Goal: Task Accomplishment & Management: Complete application form

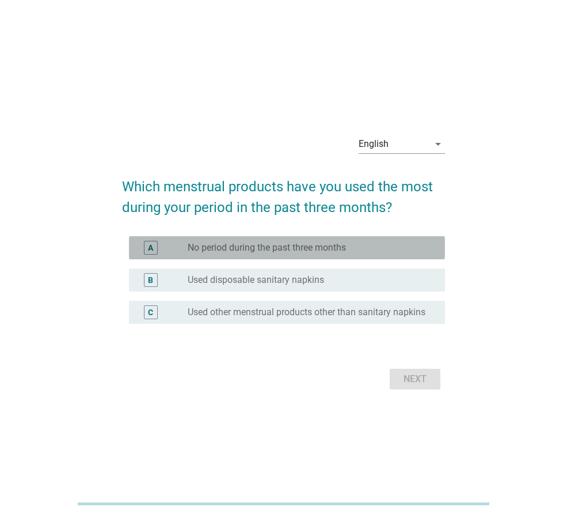
click at [271, 236] on div "A radio_button_unchecked No period during the past three months" at bounding box center [287, 247] width 316 height 23
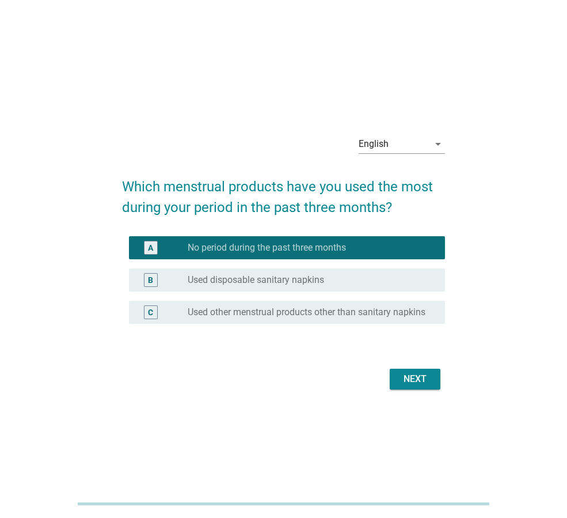
drag, startPoint x: 370, startPoint y: 132, endPoint x: 377, endPoint y: 147, distance: 16.7
click at [370, 135] on div "English" at bounding box center [394, 144] width 70 height 18
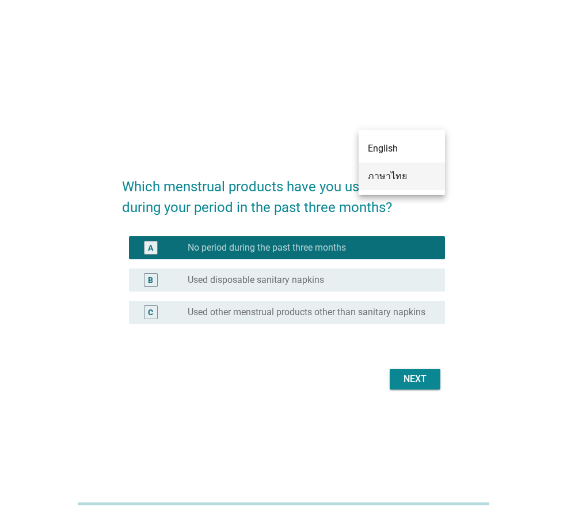
click at [386, 173] on div "ภาษาไทย" at bounding box center [402, 176] width 68 height 14
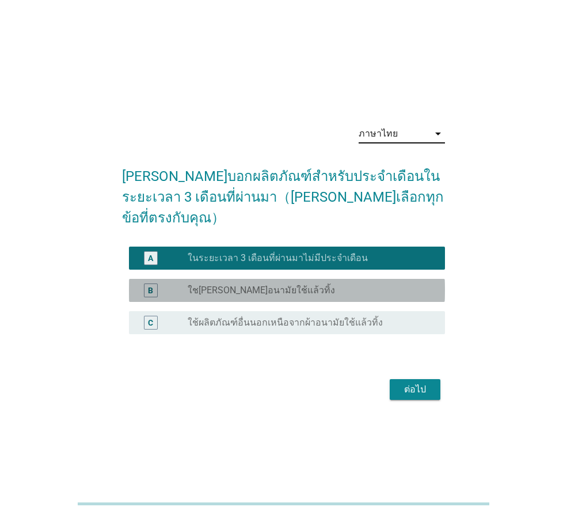
click at [248, 285] on label "ใช[PERSON_NAME]อนามัยใช้แล้วทิ้ง" at bounding box center [261, 291] width 147 height 12
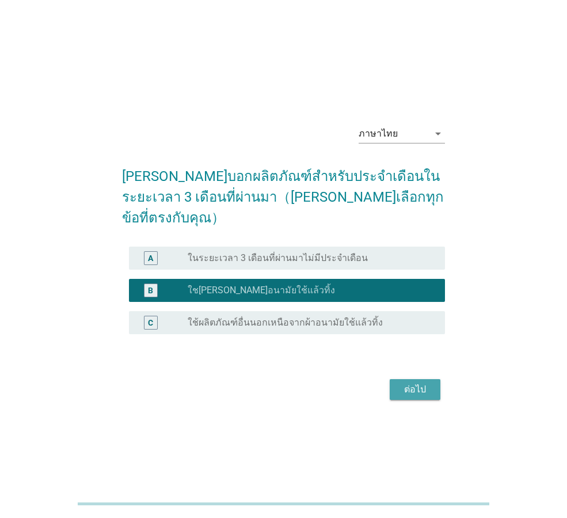
click at [424, 382] on div "ต่อไป" at bounding box center [415, 389] width 32 height 14
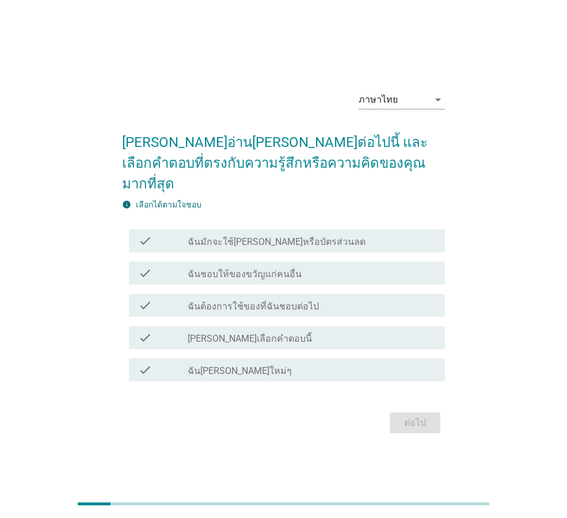
click at [244, 240] on div "check check_box_outline_blank ฉันมักจะใช้[PERSON_NAME]หรือบัตรส่วนลด" at bounding box center [287, 240] width 316 height 23
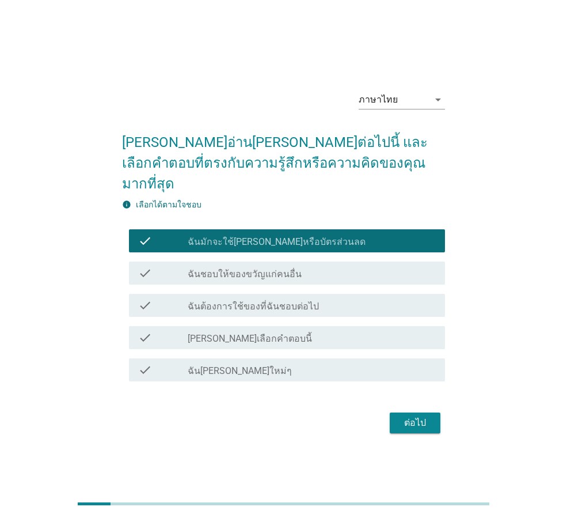
click at [249, 268] on label "ฉันชอบให้ของขวัญแก่คนอื่น" at bounding box center [245, 274] width 114 height 12
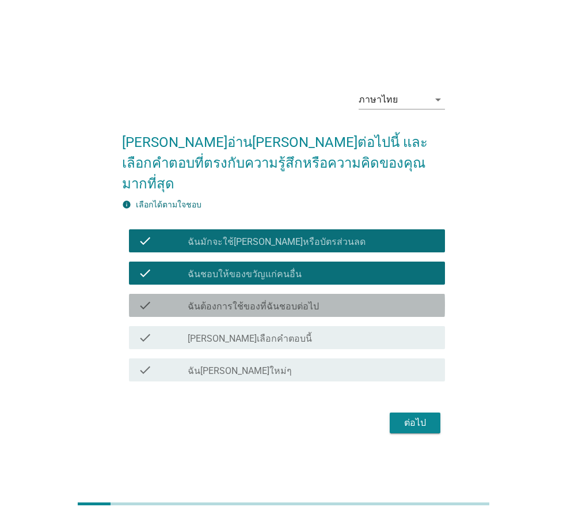
click at [249, 301] on label "ฉันต้องการใช้ของที่ฉันชอบต่อไป" at bounding box center [253, 307] width 131 height 12
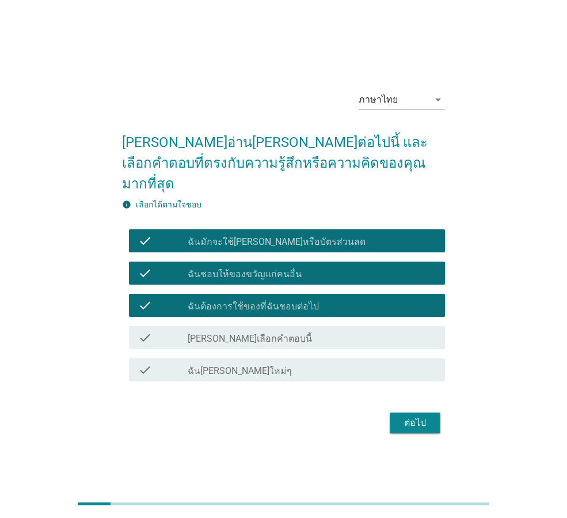
click at [248, 333] on label "[PERSON_NAME]เลือกคำตอบนี้" at bounding box center [250, 339] width 124 height 12
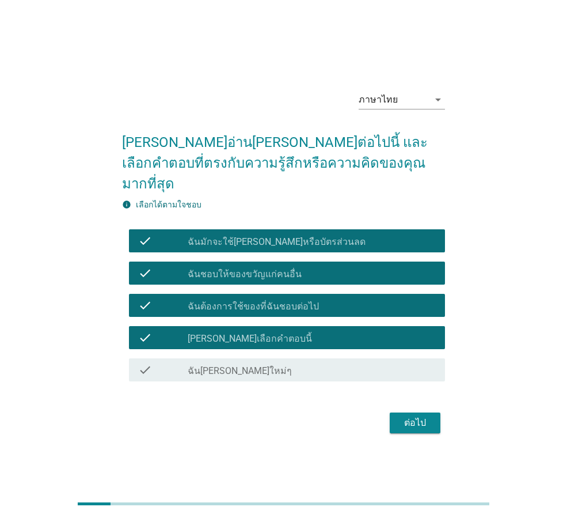
click at [304, 363] on div "check_box_outline_blank ฉัน[PERSON_NAME]ใหม่ๆ" at bounding box center [312, 370] width 248 height 14
